Goal: Navigation & Orientation: Find specific page/section

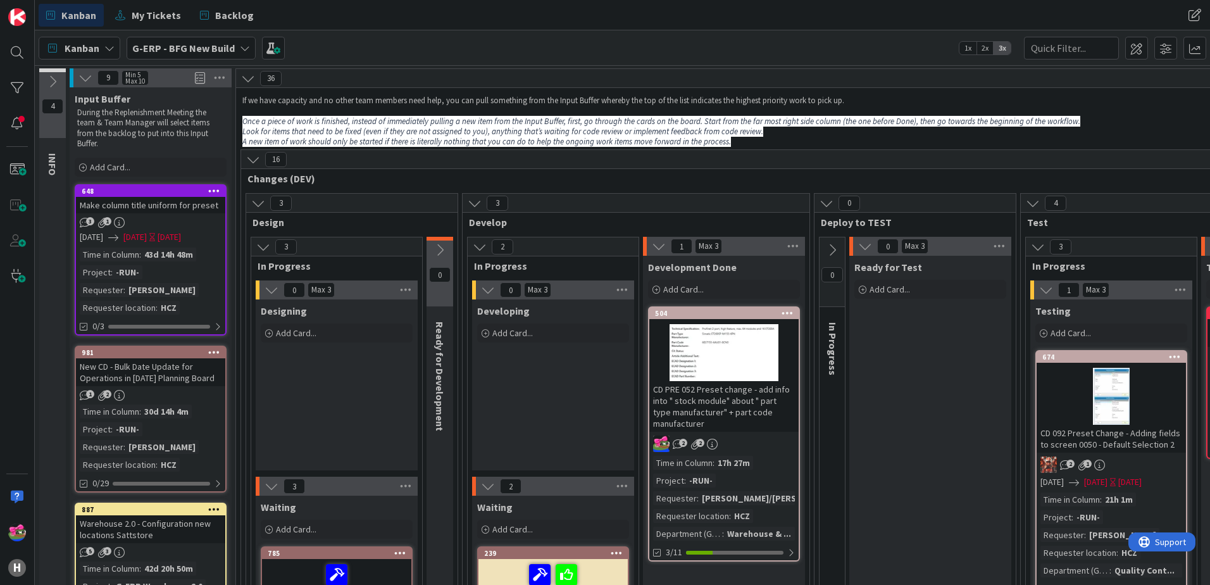
click at [738, 348] on div at bounding box center [724, 352] width 149 height 57
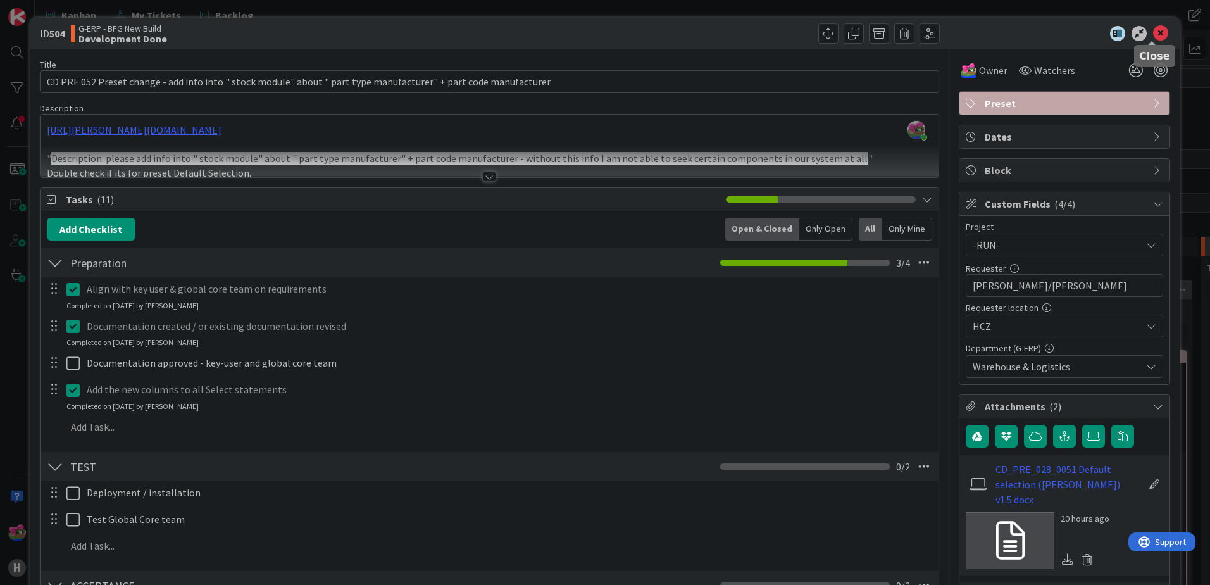
click at [1153, 35] on icon at bounding box center [1160, 33] width 15 height 15
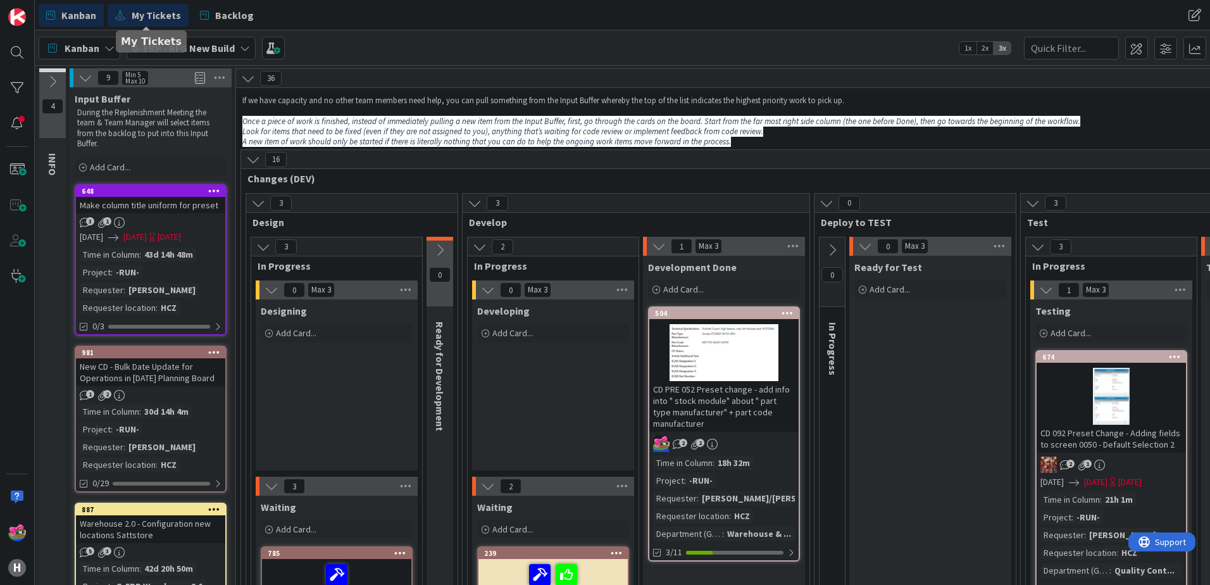
click at [167, 16] on span "My Tickets" at bounding box center [156, 15] width 49 height 15
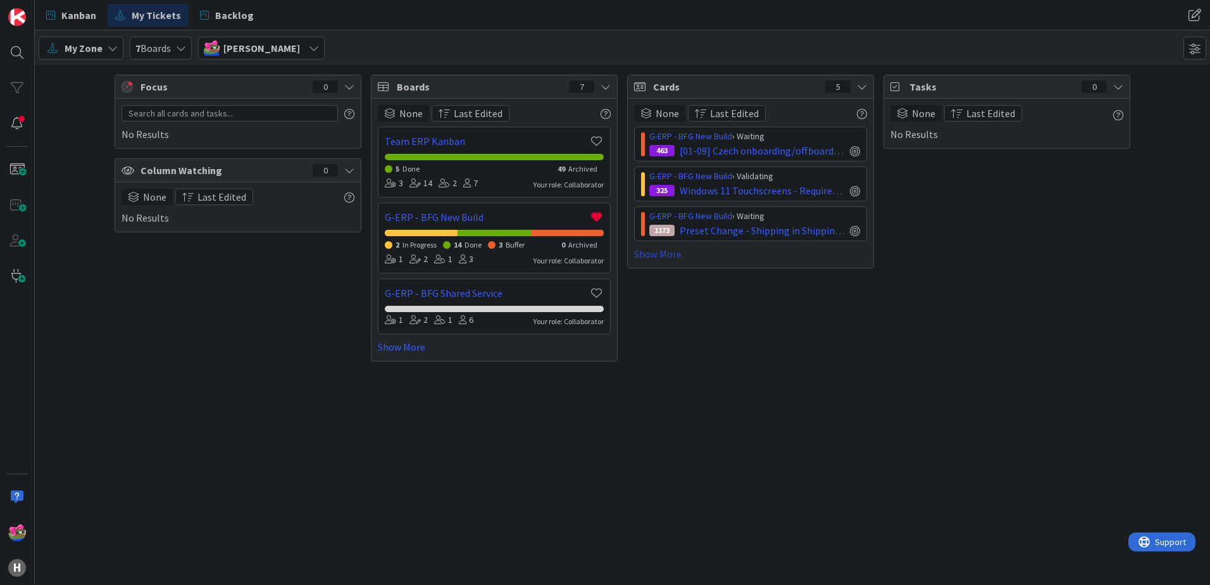
click at [668, 251] on link "Show More" at bounding box center [750, 253] width 233 height 15
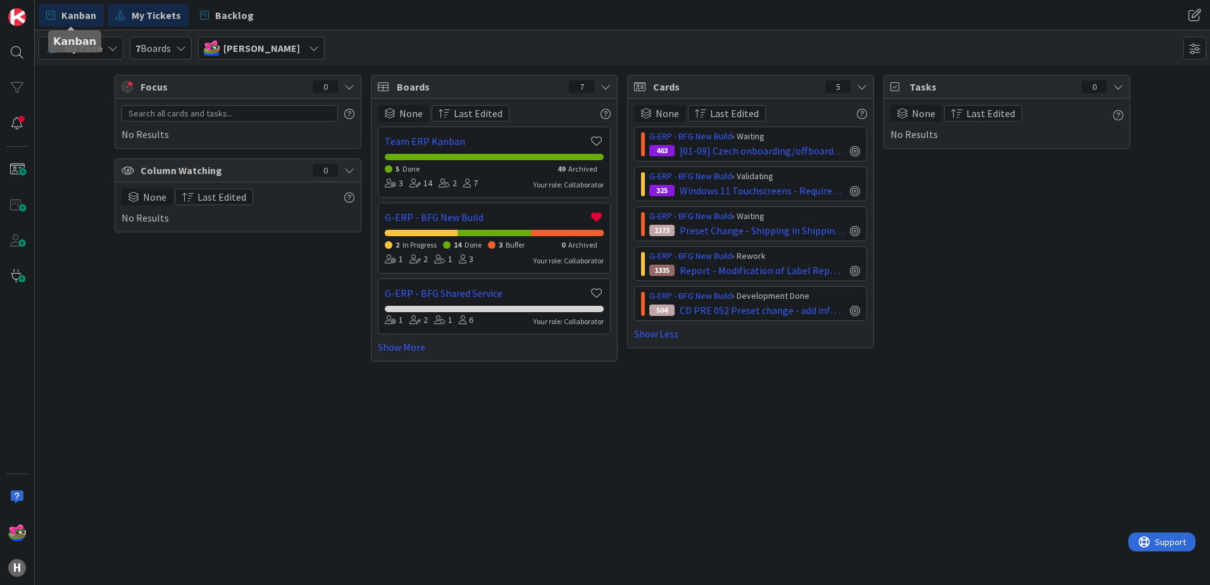
click at [56, 15] on link "Kanban" at bounding box center [71, 15] width 65 height 23
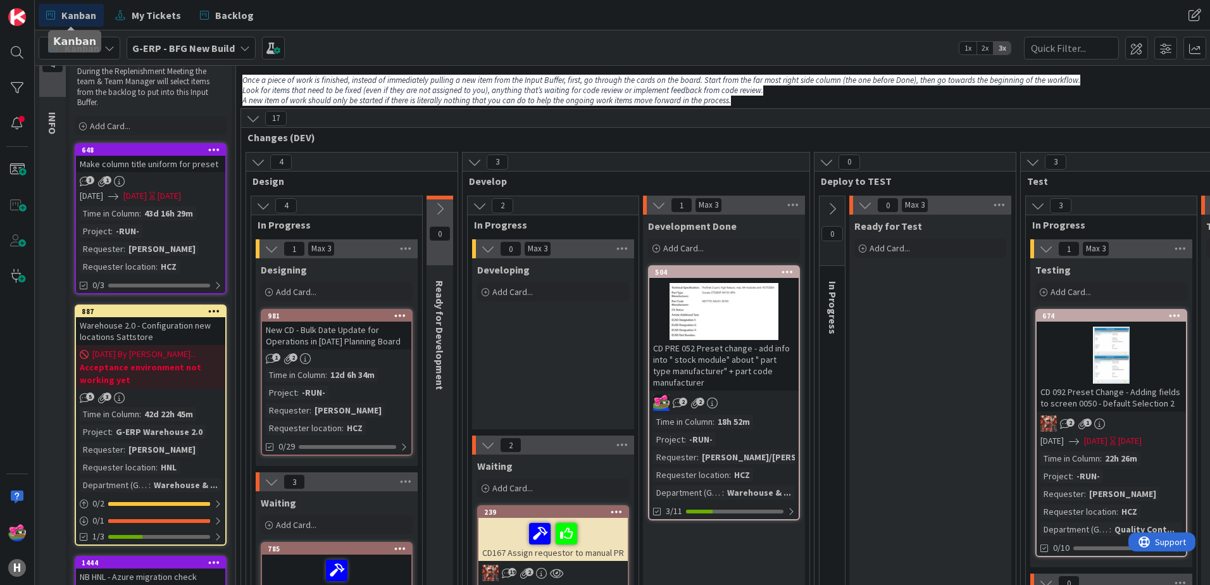
scroll to position [63, 0]
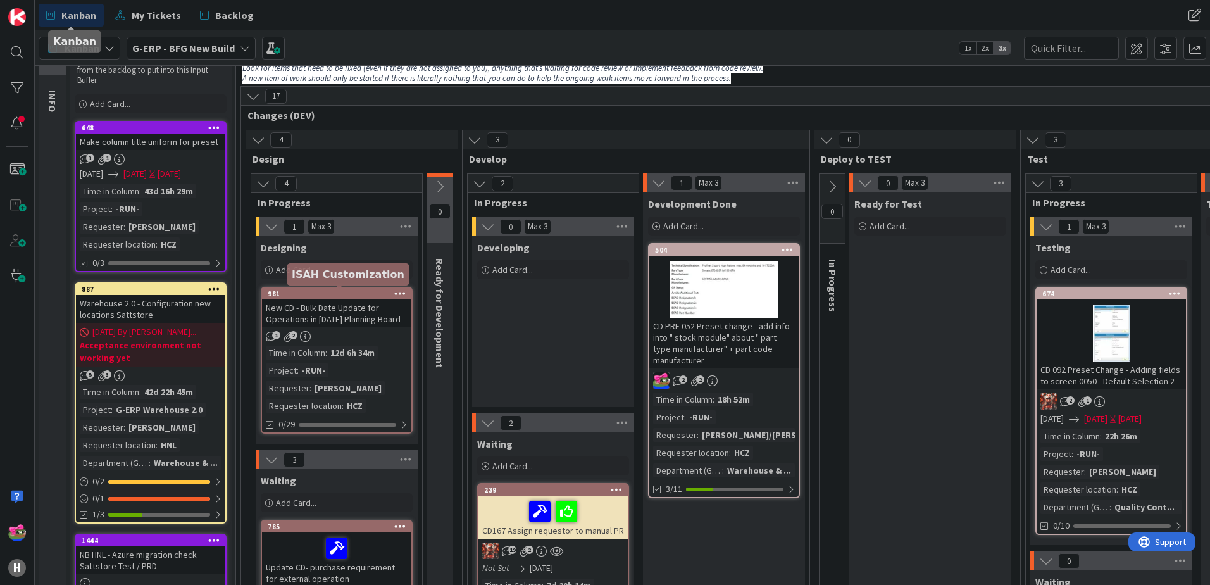
click at [333, 289] on div "981" at bounding box center [336, 293] width 149 height 11
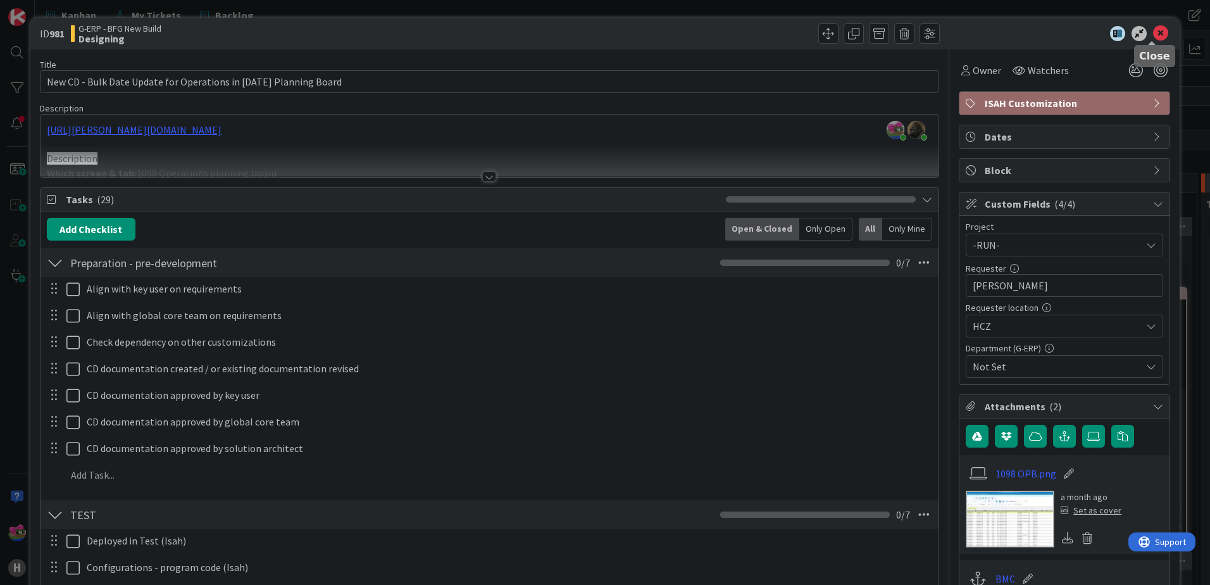
click at [1157, 32] on icon at bounding box center [1160, 33] width 15 height 15
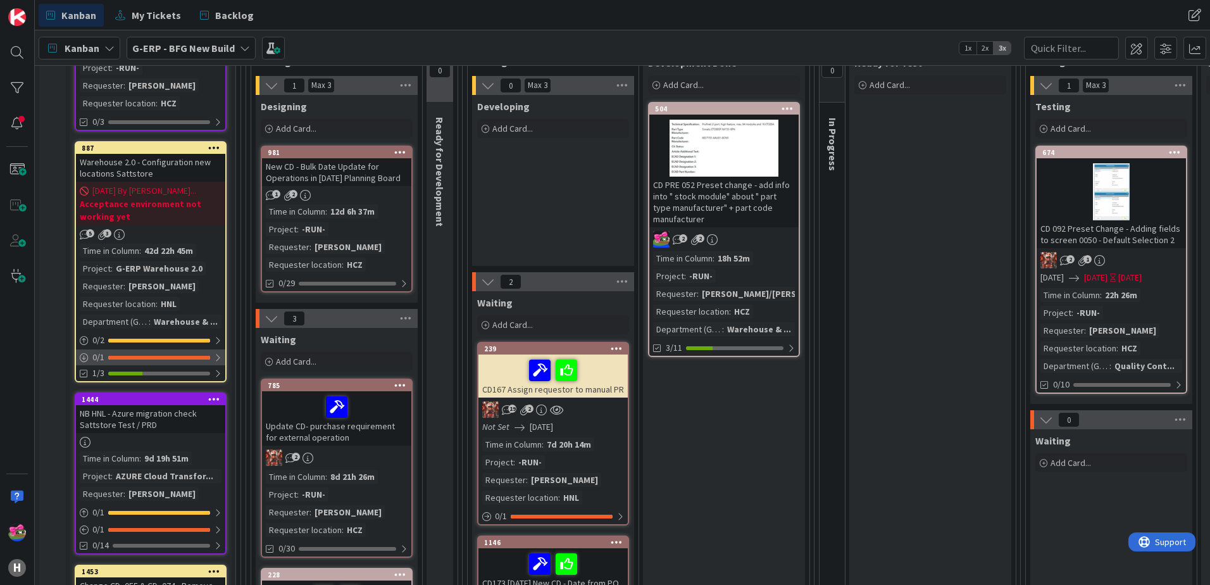
scroll to position [190, 0]
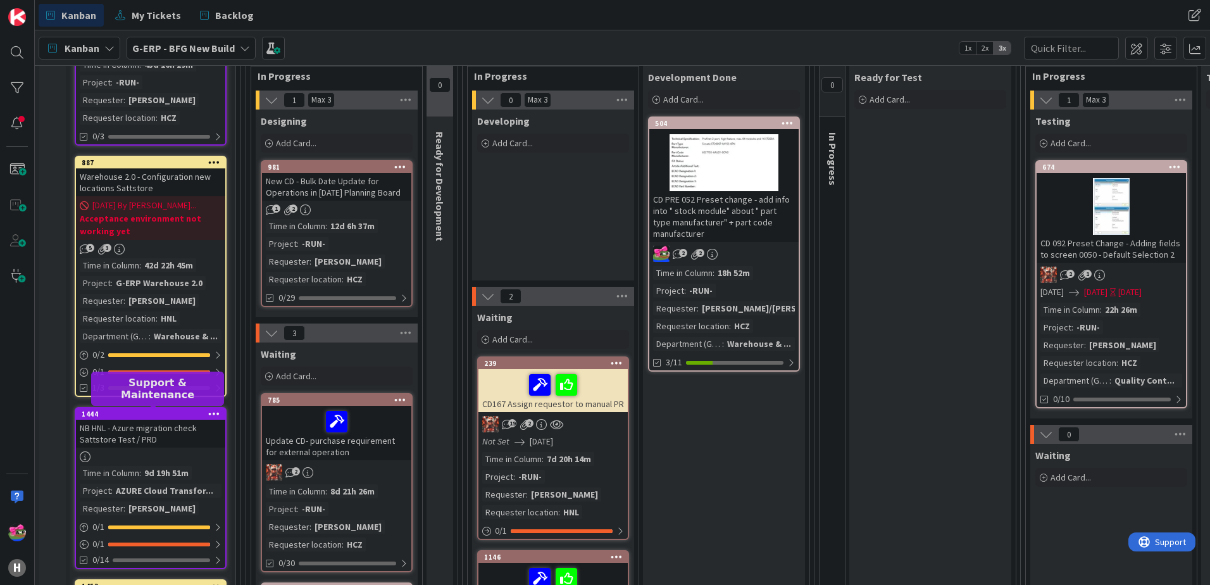
click at [165, 412] on div "1444" at bounding box center [154, 414] width 144 height 9
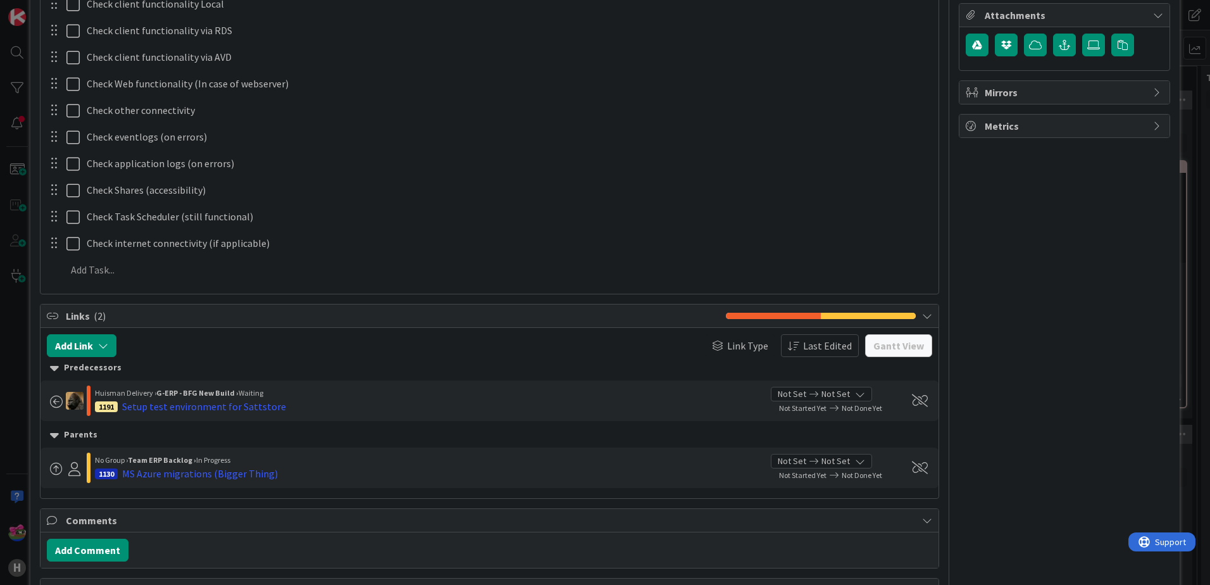
scroll to position [441, 0]
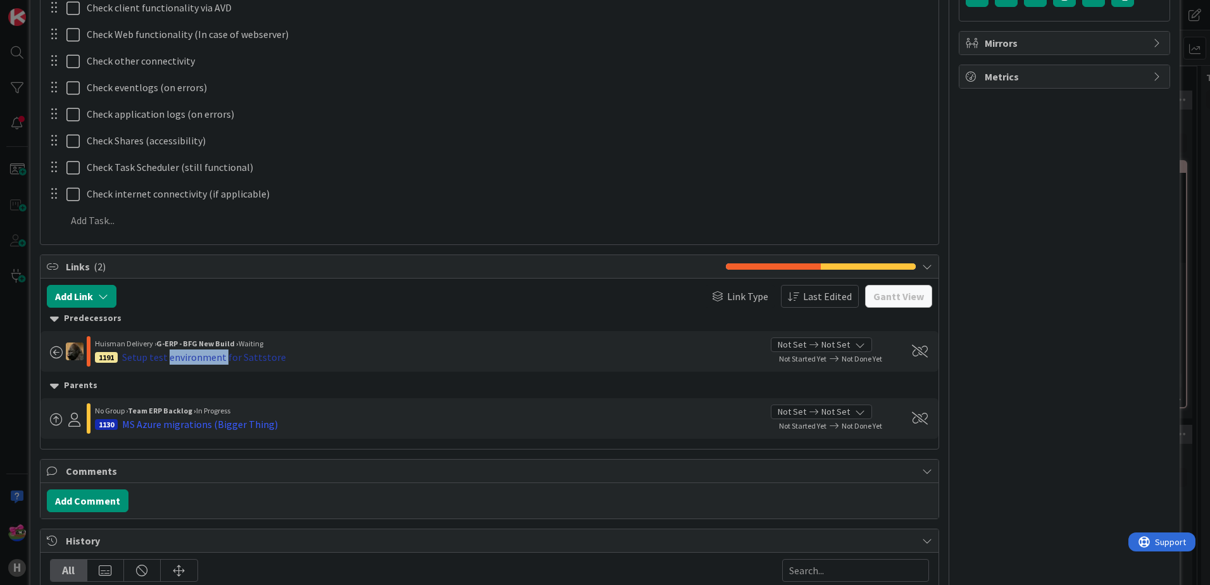
click at [215, 355] on div "Setup test environment for Sattstore" at bounding box center [204, 356] width 164 height 15
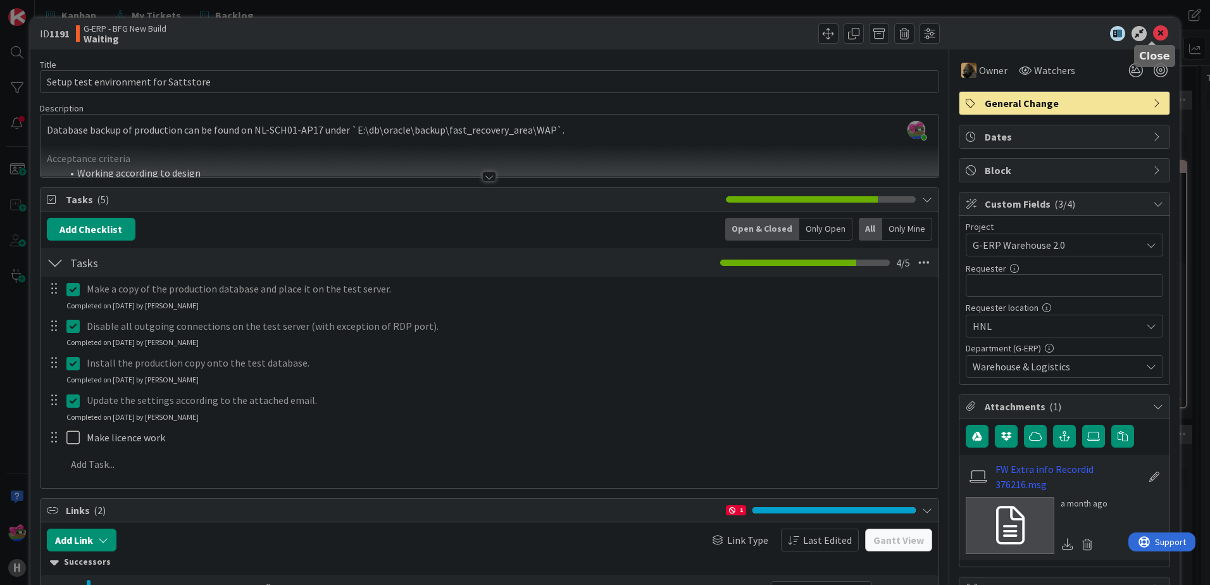
click at [1154, 35] on icon at bounding box center [1160, 33] width 15 height 15
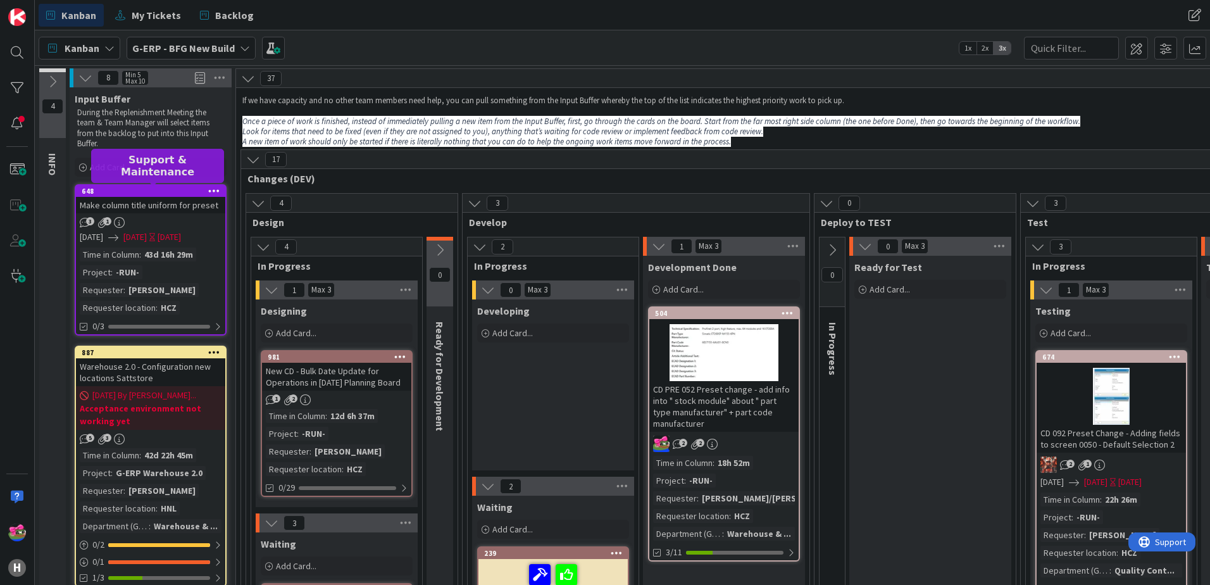
click at [140, 187] on div "648" at bounding box center [154, 191] width 144 height 9
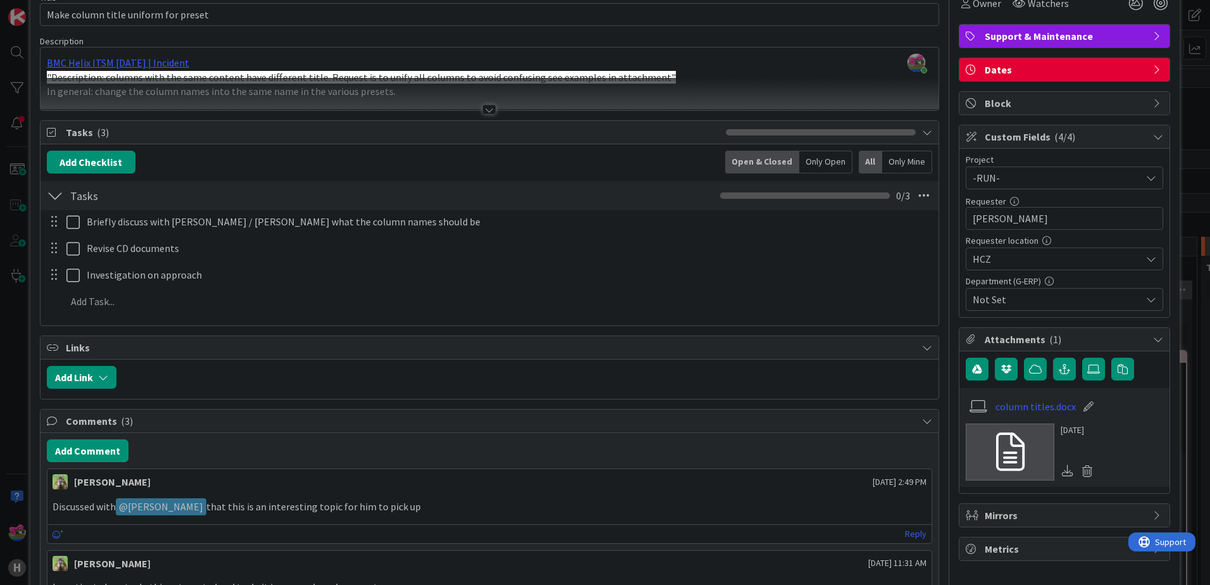
scroll to position [63, 0]
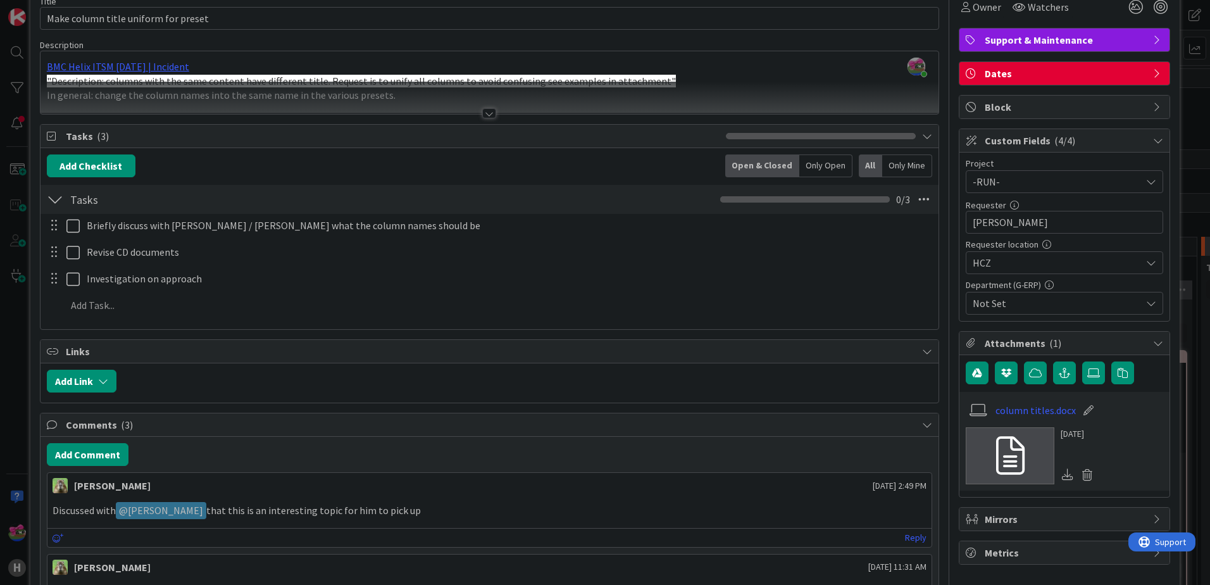
click at [486, 110] on div at bounding box center [489, 113] width 14 height 10
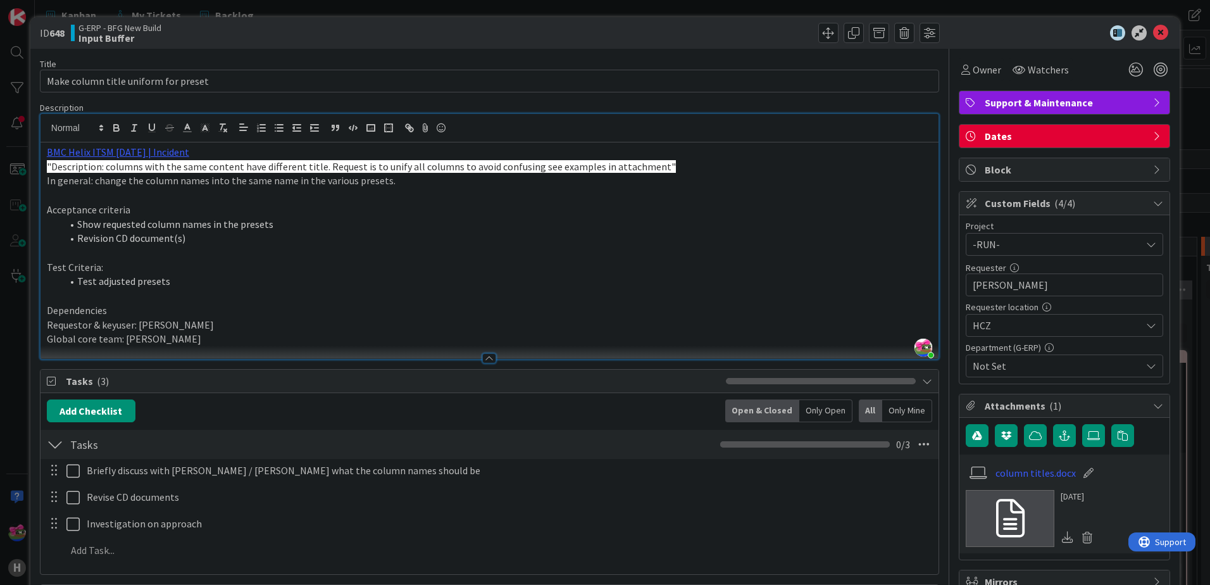
scroll to position [0, 0]
click at [1153, 29] on icon at bounding box center [1160, 33] width 15 height 15
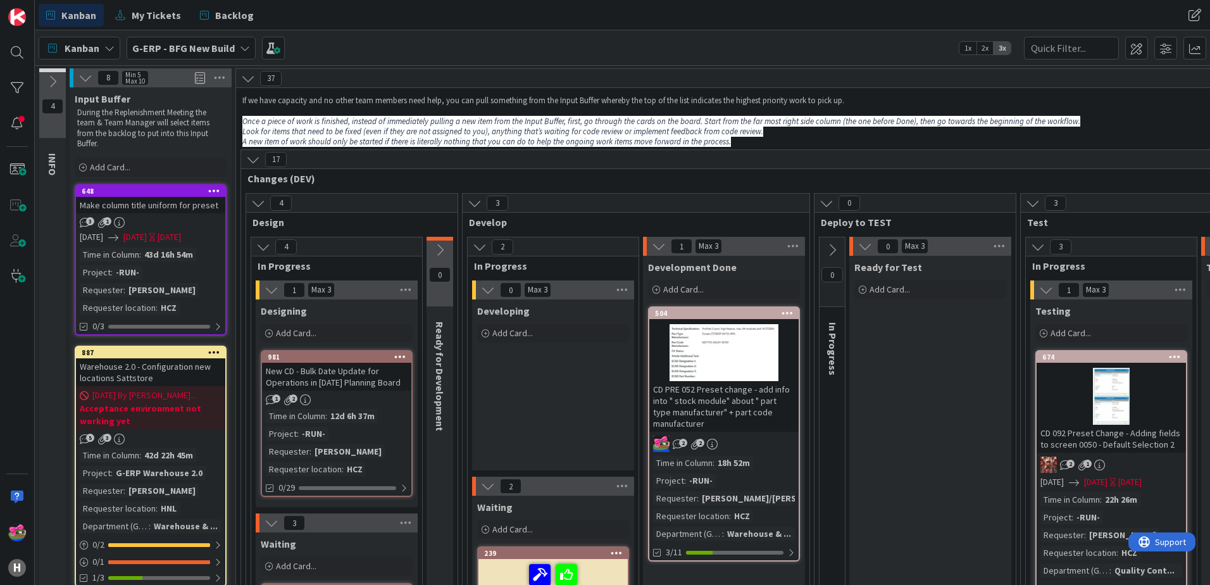
click at [217, 195] on icon at bounding box center [214, 190] width 12 height 9
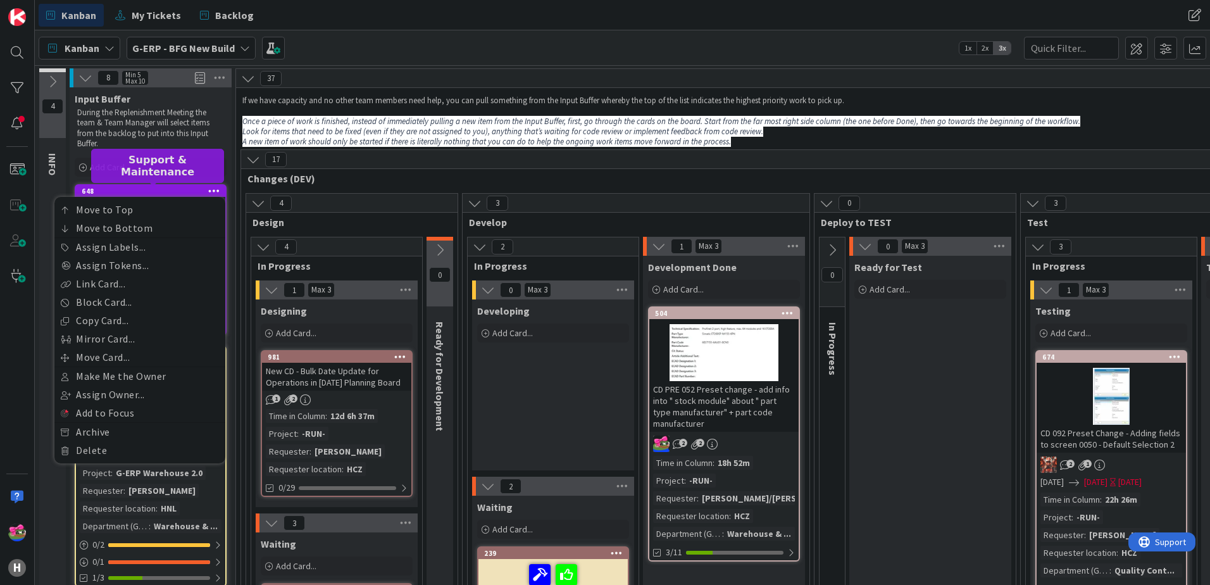
click at [120, 193] on div "648" at bounding box center [154, 191] width 144 height 9
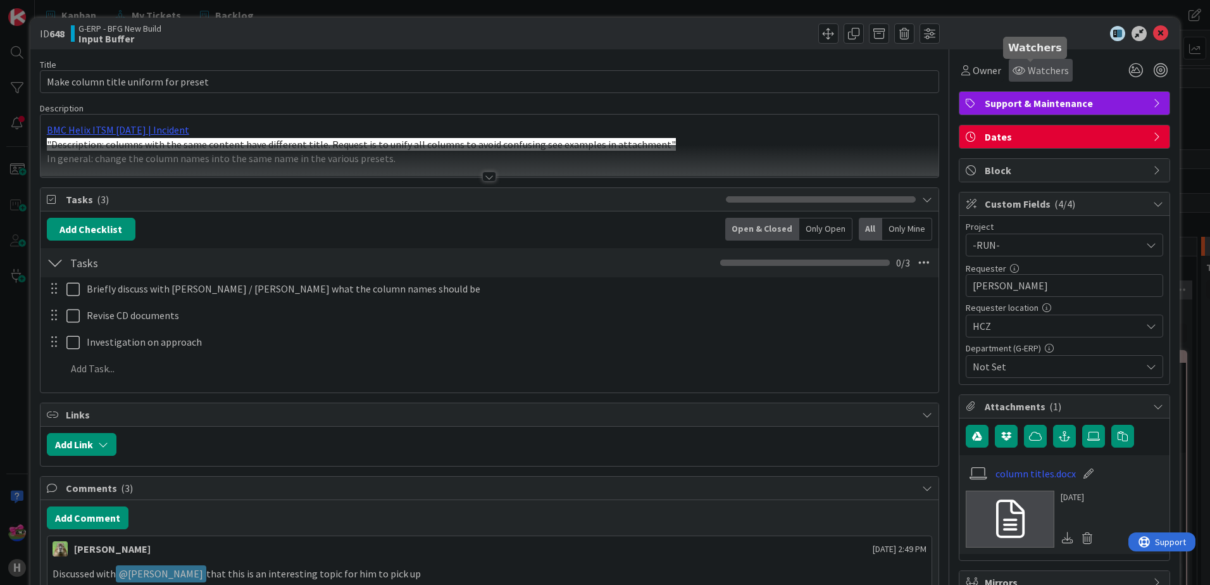
click at [1028, 67] on span "Watchers" at bounding box center [1048, 70] width 41 height 15
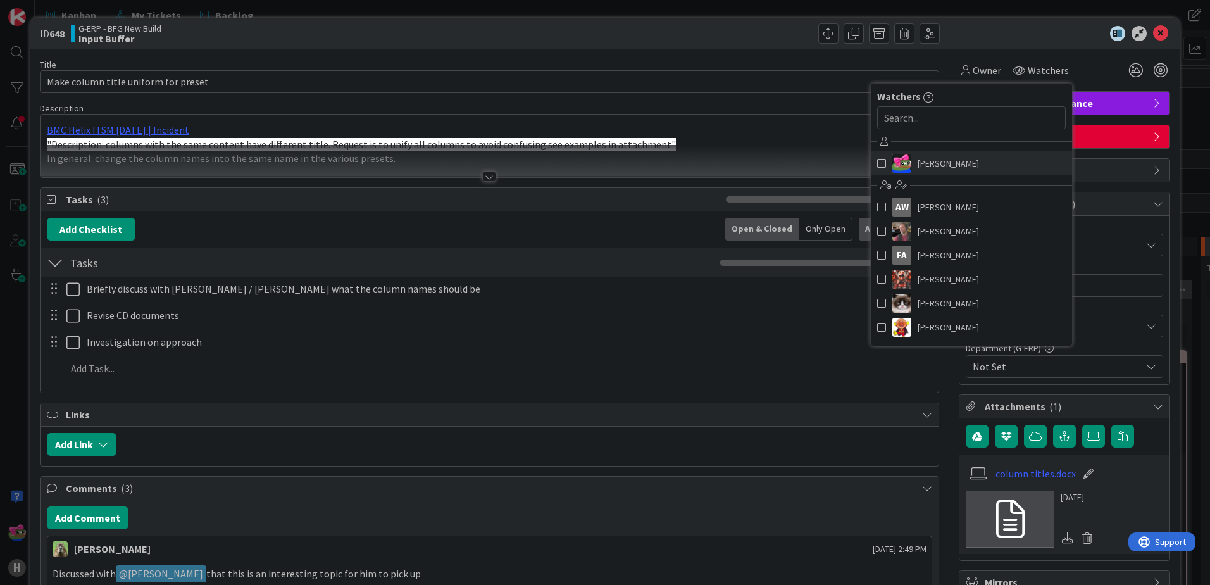
click at [877, 160] on span at bounding box center [881, 163] width 9 height 19
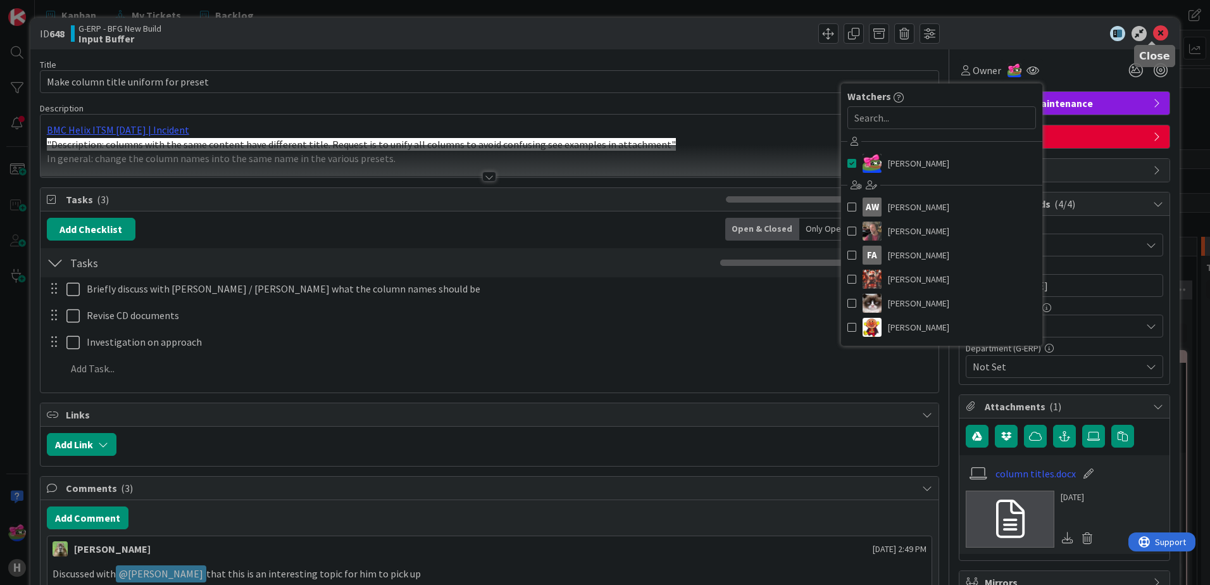
click at [1153, 36] on icon at bounding box center [1160, 33] width 15 height 15
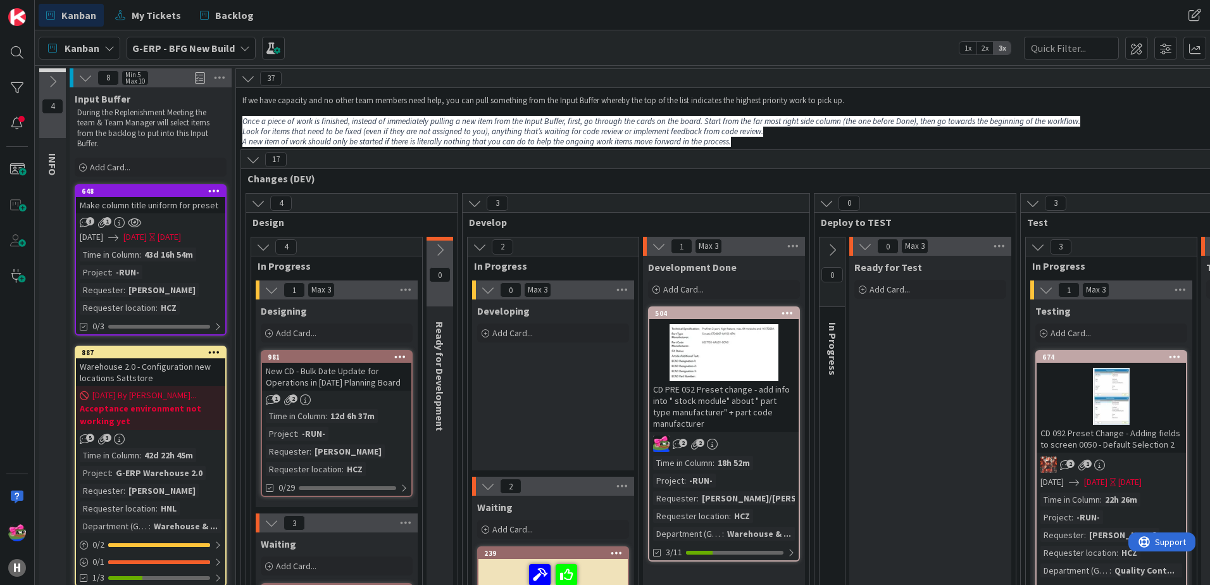
click at [154, 185] on div "648 Move to Top Move to Bottom Assign Labels... Assign Tokens... Link Card... B…" at bounding box center [150, 190] width 149 height 11
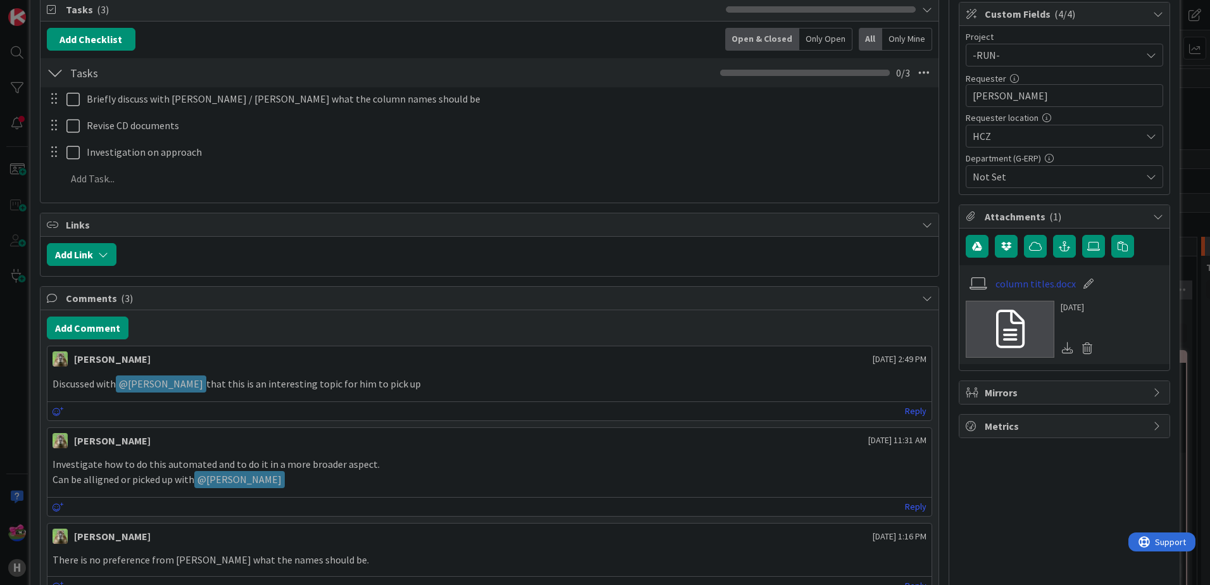
click at [1014, 286] on link "column titles.docx" at bounding box center [1036, 283] width 80 height 15
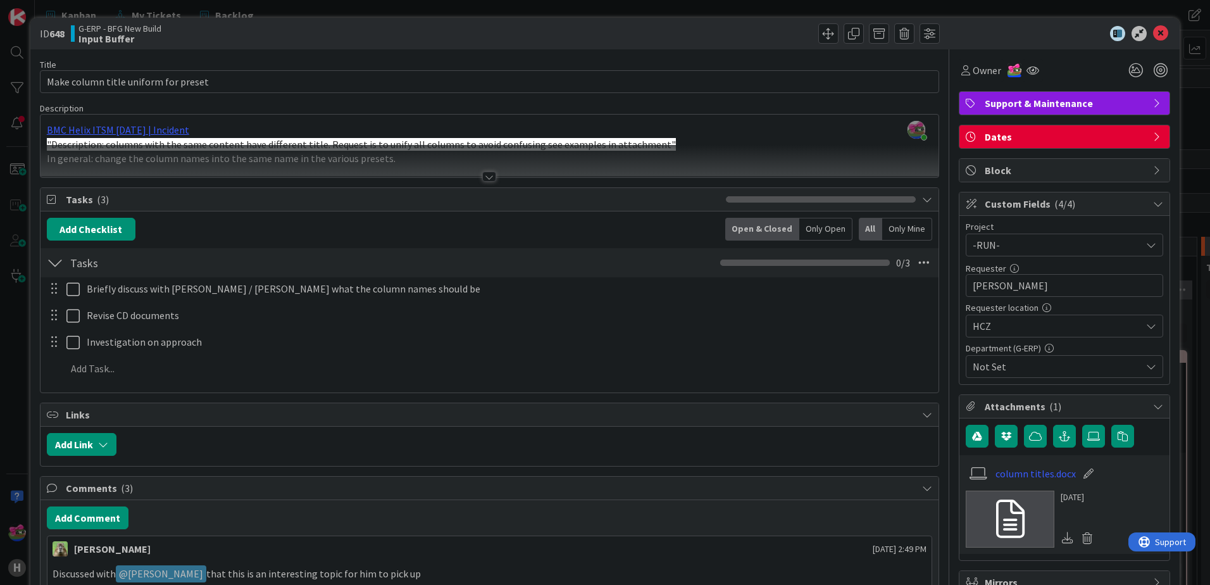
click at [483, 181] on div at bounding box center [489, 177] width 14 height 10
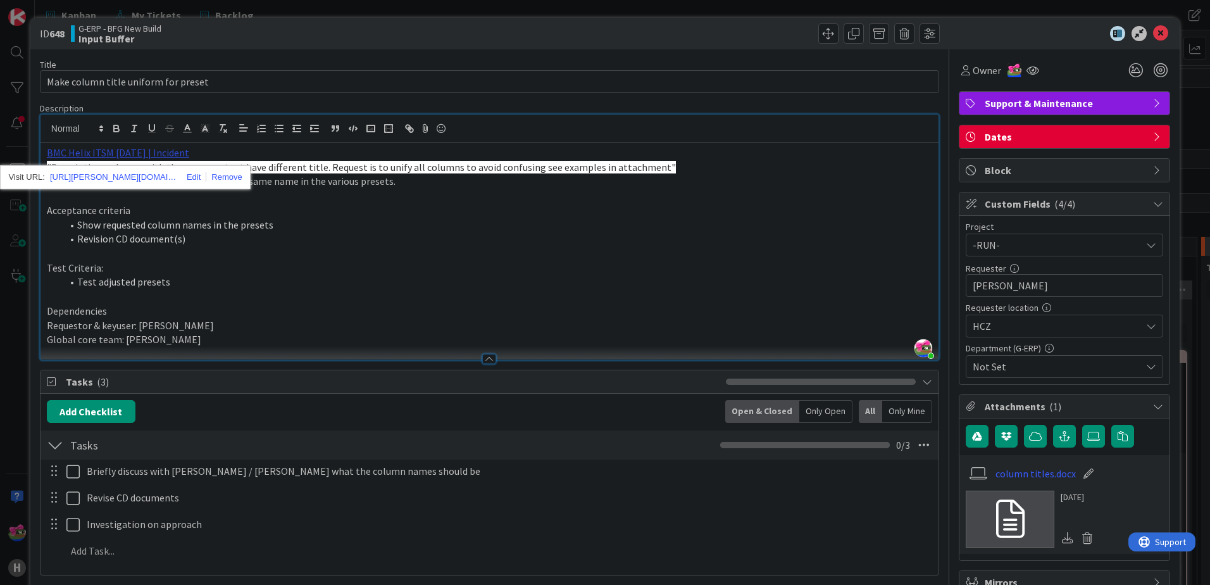
click at [106, 156] on link "BMC Helix ITSM [DATE] | Incident" at bounding box center [118, 152] width 142 height 13
click at [104, 179] on link "[URL][PERSON_NAME][DOMAIN_NAME]" at bounding box center [113, 177] width 127 height 16
